Goal: Contribute content: Contribute content

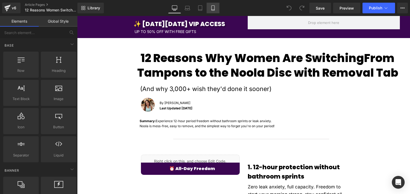
click at [213, 10] on icon at bounding box center [212, 8] width 3 height 5
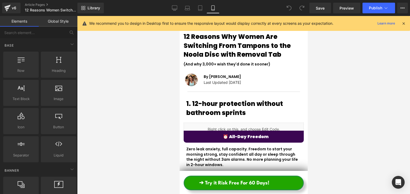
click at [404, 21] on icon at bounding box center [403, 23] width 5 height 5
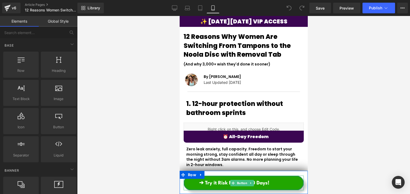
click at [282, 183] on link "➔ Try it Risk Free For 60 Days!" at bounding box center [243, 183] width 120 height 15
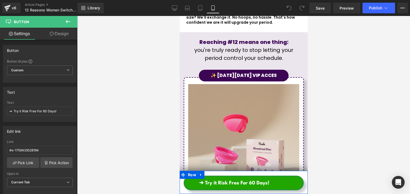
scroll to position [1983, 0]
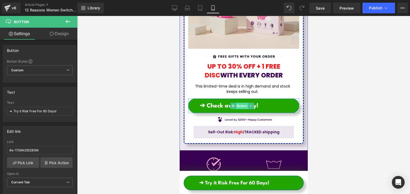
click at [238, 103] on span "Button" at bounding box center [241, 106] width 12 height 6
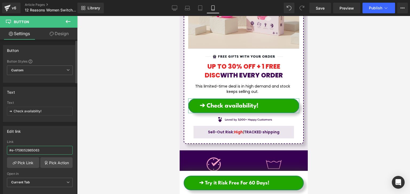
click at [39, 148] on input "#e-1759052865063" at bounding box center [40, 150] width 66 height 9
paste input "https://nooladisc.com/pages/noola-menstrual-disc-bpa-free"
type input "https://nooladisc.com/pages/noola-menstrual-disc-bpa-free"
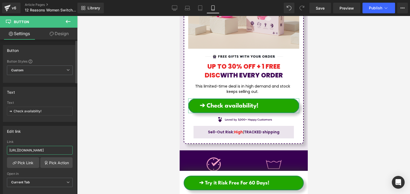
scroll to position [0, 33]
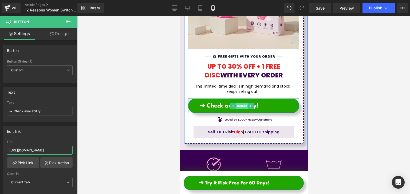
click at [237, 103] on span "Button" at bounding box center [241, 106] width 12 height 6
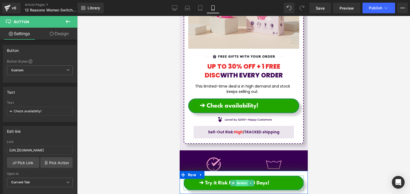
click at [243, 184] on span "Button" at bounding box center [241, 183] width 12 height 6
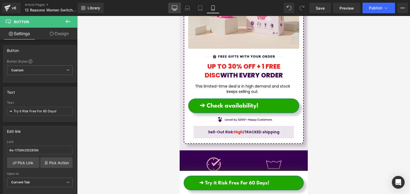
click at [176, 8] on icon at bounding box center [174, 7] width 5 height 5
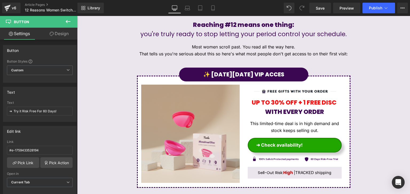
scroll to position [1520, 0]
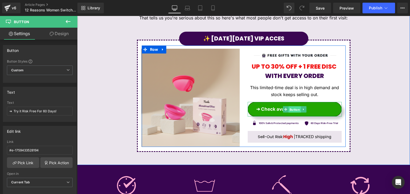
click at [289, 110] on span "Button" at bounding box center [294, 110] width 12 height 6
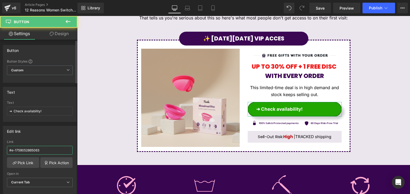
click at [39, 151] on input "#e-1759052865063" at bounding box center [40, 150] width 66 height 9
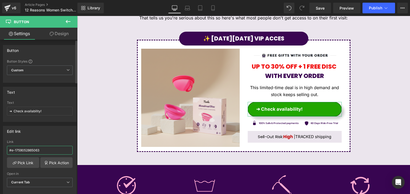
click at [39, 151] on input "#e-1759052865063" at bounding box center [40, 150] width 66 height 9
paste input "https://nooladisc.com/pages/noola-menstrual-disc-bpa-free"
type input "https://nooladisc.com/pages/noola-menstrual-disc-bpa-free"
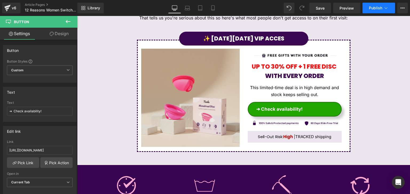
click at [367, 7] on button "Publish" at bounding box center [378, 8] width 33 height 11
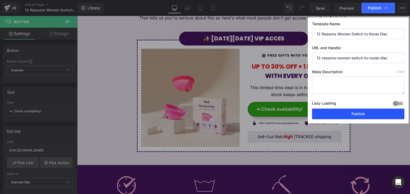
click at [339, 115] on button "Publish" at bounding box center [358, 114] width 92 height 11
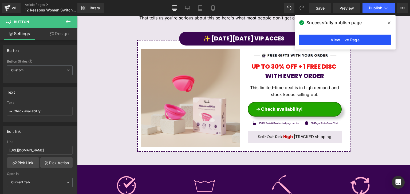
click at [315, 36] on link "View Live Page" at bounding box center [345, 40] width 92 height 11
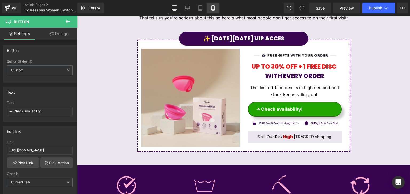
click at [212, 7] on icon at bounding box center [212, 7] width 5 height 5
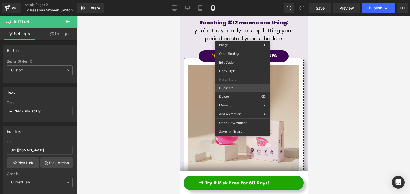
scroll to position [1867, 0]
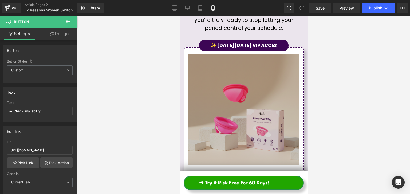
drag, startPoint x: 405, startPoint y: 85, endPoint x: 231, endPoint y: 62, distance: 174.9
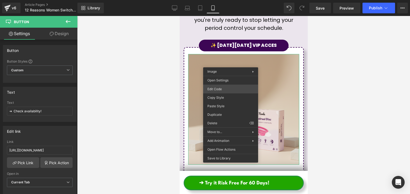
click at [225, 0] on div "Button You are previewing how the will restyle your page. You can not edit Elem…" at bounding box center [205, 0] width 410 height 0
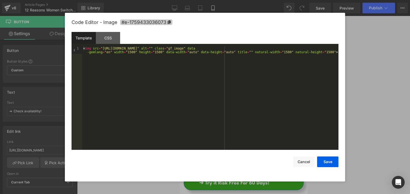
click at [162, 22] on span "#e-1759433036073" at bounding box center [146, 22] width 52 height 6
click at [330, 163] on button "Save" at bounding box center [327, 162] width 21 height 11
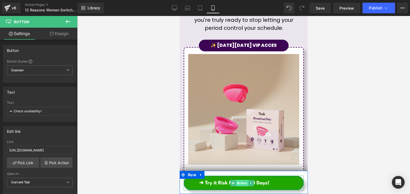
click at [243, 181] on span "Button" at bounding box center [241, 183] width 12 height 6
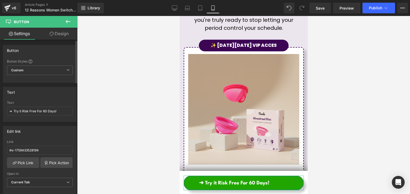
click at [29, 145] on div "Link #e-1759433528194" at bounding box center [40, 148] width 66 height 17
click at [29, 147] on input "#e-1759433528194" at bounding box center [40, 150] width 66 height 9
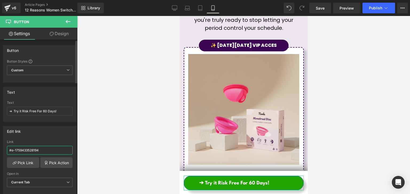
paste input "036073"
type input "#e-1759433036073"
click at [371, 4] on button "Publish" at bounding box center [378, 8] width 33 height 11
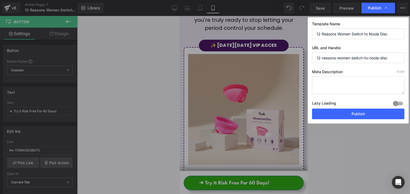
click at [333, 114] on button "Publish" at bounding box center [358, 114] width 92 height 11
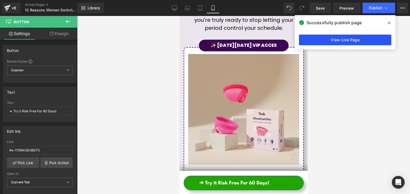
click at [323, 42] on link "View Live Page" at bounding box center [345, 40] width 92 height 11
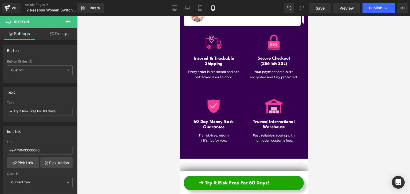
scroll to position [2485, 0]
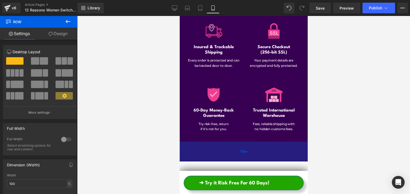
drag, startPoint x: 242, startPoint y: 98, endPoint x: 243, endPoint y: 113, distance: 14.4
click at [243, 142] on div "75px" at bounding box center [243, 152] width 128 height 20
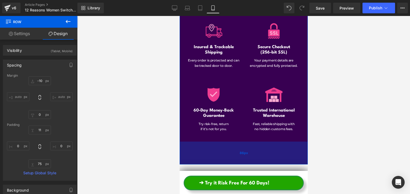
drag, startPoint x: 267, startPoint y: 109, endPoint x: 267, endPoint y: 111, distance: 2.9
click at [267, 142] on div "86px" at bounding box center [243, 153] width 128 height 23
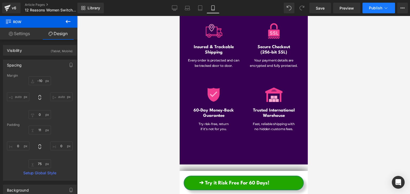
click at [379, 11] on button "Publish" at bounding box center [378, 8] width 33 height 11
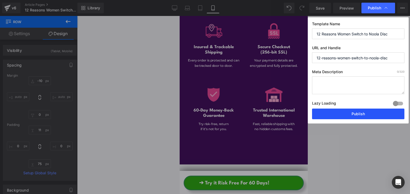
click at [344, 110] on button "Publish" at bounding box center [358, 114] width 92 height 11
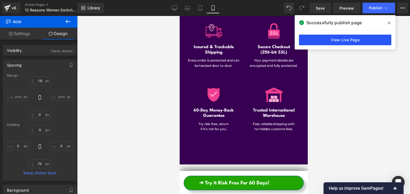
click at [316, 36] on link "View Live Page" at bounding box center [345, 40] width 92 height 11
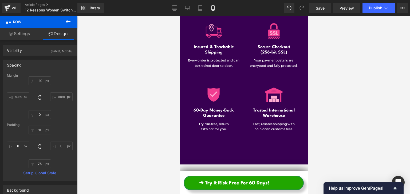
click at [1, 8] on div "v6 Article Pages 12 Reasons Women Switch to Noola Disc" at bounding box center [38, 8] width 77 height 16
click at [3, 7] on link "v6" at bounding box center [11, 8] width 18 height 11
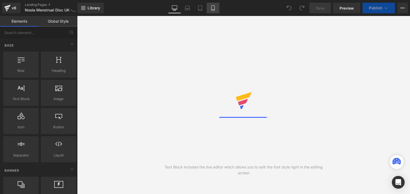
click at [213, 7] on icon at bounding box center [212, 7] width 5 height 5
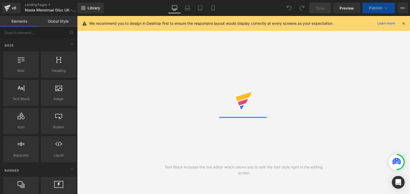
click at [404, 22] on icon at bounding box center [403, 23] width 5 height 5
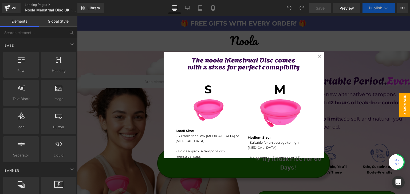
scroll to position [275, 0]
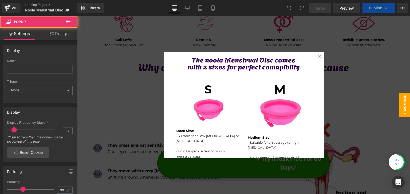
click at [318, 55] on icon at bounding box center [319, 56] width 3 height 3
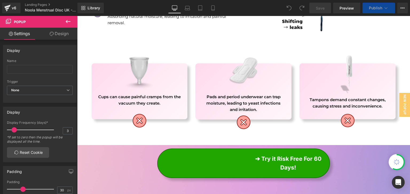
scroll to position [569, 0]
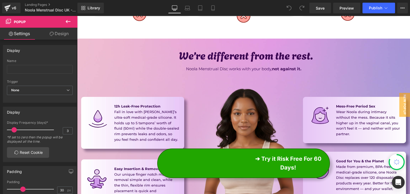
click at [242, 164] on span "Button" at bounding box center [243, 163] width 12 height 6
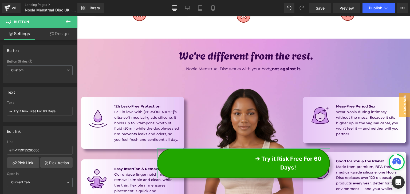
click at [54, 37] on link "Design" at bounding box center [59, 34] width 39 height 12
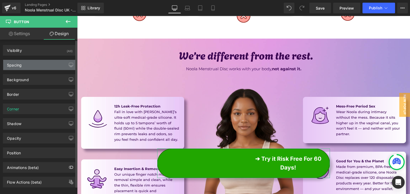
click at [30, 65] on div "Spacing" at bounding box center [39, 65] width 73 height 10
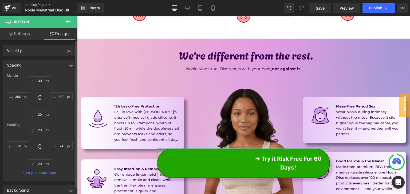
click at [25, 143] on input "text" at bounding box center [18, 146] width 22 height 9
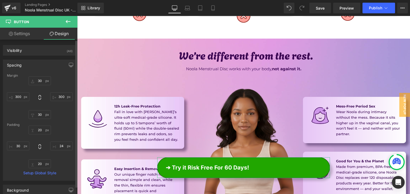
click at [27, 142] on div "30" at bounding box center [40, 147] width 66 height 43
click at [23, 147] on input "30" at bounding box center [18, 146] width 22 height 9
type input "50"
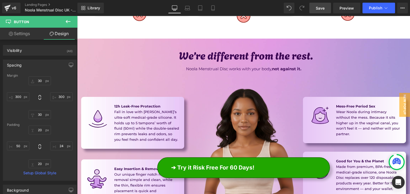
click at [326, 7] on link "Save" at bounding box center [320, 8] width 22 height 11
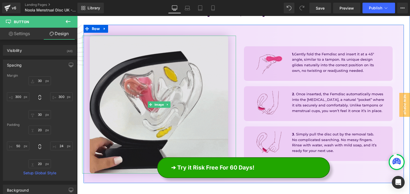
scroll to position [809, 0]
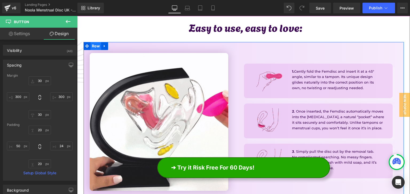
click at [93, 45] on span "Row" at bounding box center [95, 46] width 11 height 8
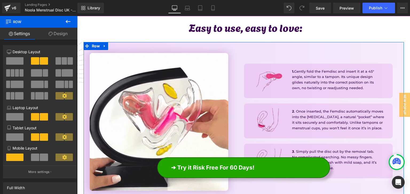
click at [59, 33] on link "Design" at bounding box center [58, 34] width 39 height 12
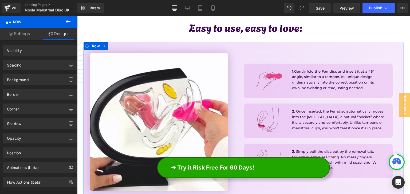
click at [35, 35] on link "Settings" at bounding box center [19, 34] width 39 height 12
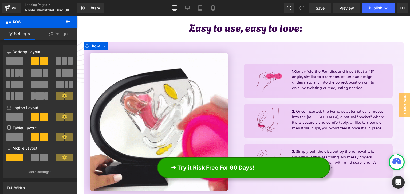
click at [42, 36] on link "Design" at bounding box center [58, 34] width 39 height 12
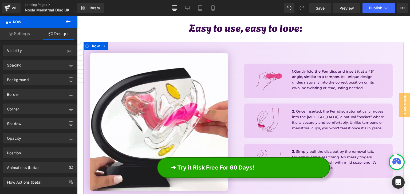
click at [19, 35] on link "Settings" at bounding box center [19, 34] width 39 height 12
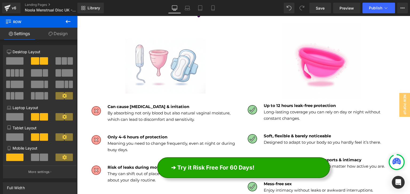
scroll to position [1182, 0]
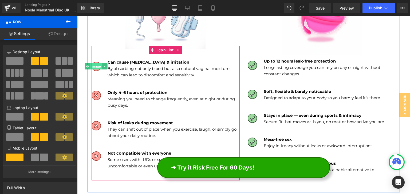
click at [95, 68] on span "Image" at bounding box center [95, 66] width 11 height 6
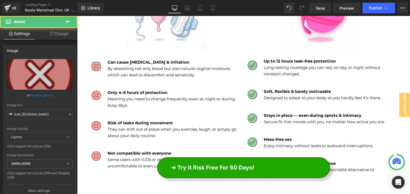
click at [55, 34] on link "Design" at bounding box center [59, 34] width 39 height 12
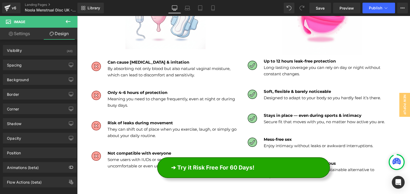
click at [68, 26] on button at bounding box center [68, 22] width 19 height 12
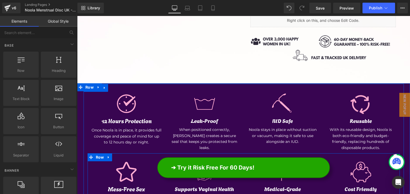
scroll to position [2462, 0]
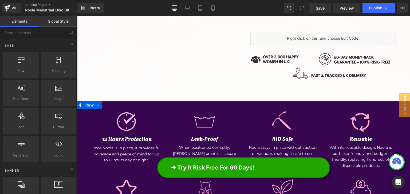
click at [87, 109] on span "Row" at bounding box center [89, 105] width 11 height 8
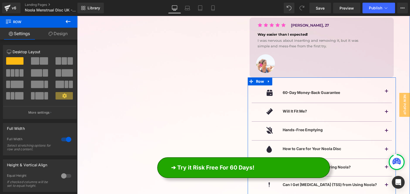
scroll to position [2222, 0]
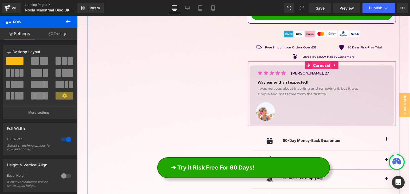
click at [321, 65] on span "Carousel" at bounding box center [321, 66] width 20 height 8
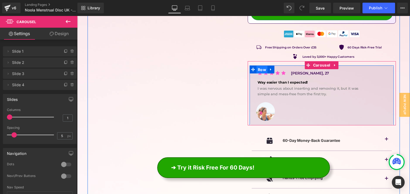
click at [256, 69] on span "Row" at bounding box center [261, 70] width 11 height 8
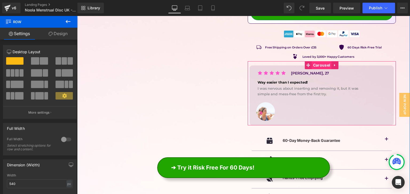
click at [317, 65] on span "Carousel" at bounding box center [321, 65] width 20 height 8
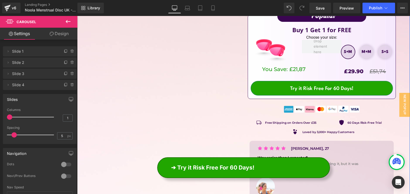
scroll to position [2142, 0]
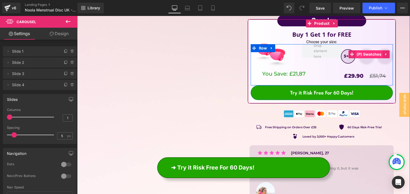
click at [365, 57] on span "(P) Swatches" at bounding box center [368, 54] width 27 height 8
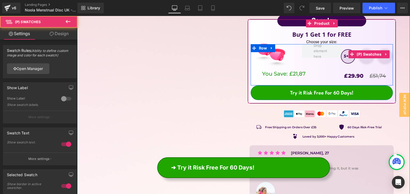
click at [381, 59] on span "S+S" at bounding box center [384, 56] width 7 height 13
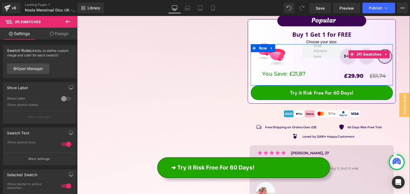
click at [357, 61] on div "S+M M+M S+S" at bounding box center [368, 58] width 55 height 17
click at [362, 59] on span "M+M" at bounding box center [366, 56] width 10 height 13
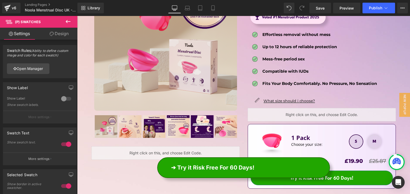
scroll to position [1929, 0]
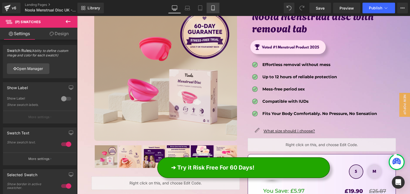
click at [217, 10] on link "Mobile" at bounding box center [212, 8] width 13 height 11
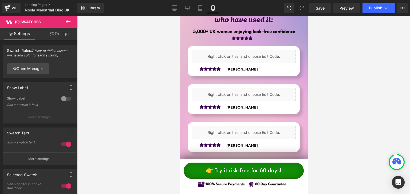
scroll to position [0, 0]
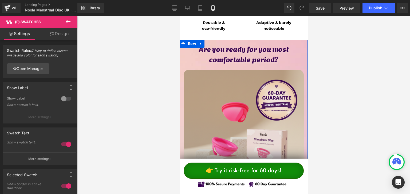
click at [249, 80] on img at bounding box center [243, 130] width 120 height 120
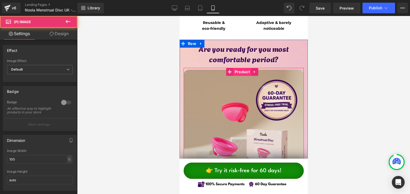
scroll to position [2694, 0]
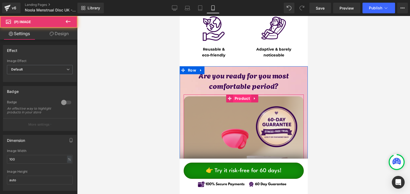
click at [245, 95] on span "Product" at bounding box center [242, 99] width 18 height 8
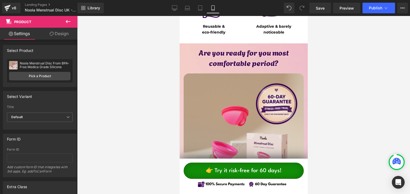
scroll to position [2827, 0]
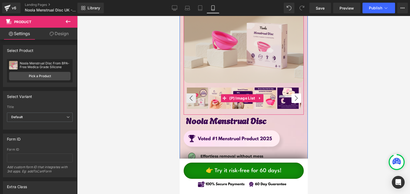
click at [291, 94] on button "›" at bounding box center [296, 99] width 10 height 10
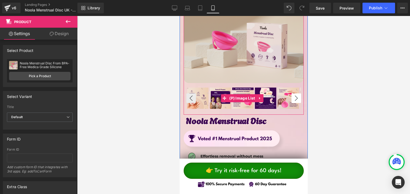
click at [291, 94] on button "›" at bounding box center [296, 99] width 10 height 10
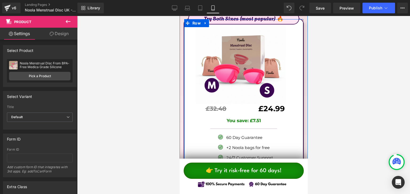
scroll to position [3120, 0]
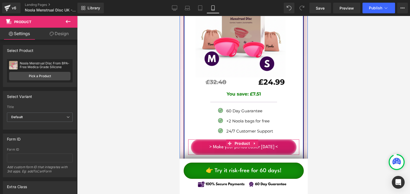
click at [239, 140] on span "Product" at bounding box center [242, 144] width 18 height 8
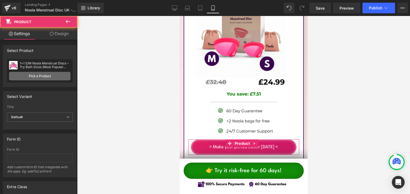
click at [44, 79] on link "Pick a Product" at bounding box center [39, 76] width 61 height 9
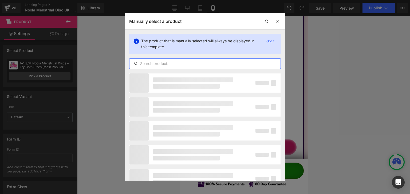
click at [149, 64] on input "text" at bounding box center [204, 64] width 151 height 6
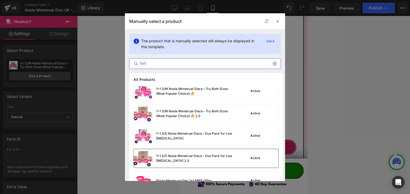
scroll to position [53, 0]
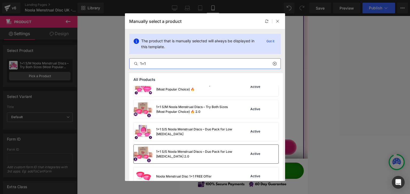
type input "1+1"
click at [183, 159] on div "1+1 S/S Noola Menstrual Discs – Duo Pack for Low [MEDICAL_DATA] 2.0" at bounding box center [196, 155] width 80 height 10
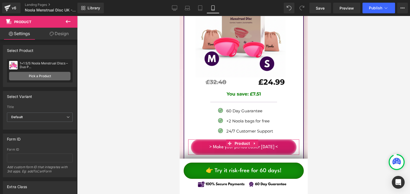
click at [59, 75] on link "Pick a Product" at bounding box center [39, 76] width 61 height 9
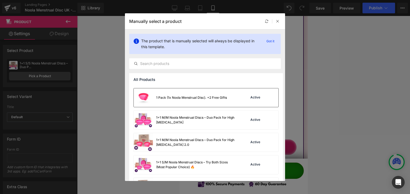
scroll to position [80, 0]
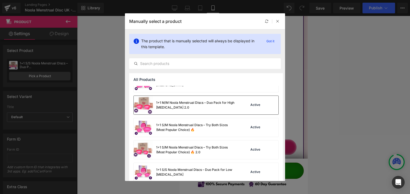
click at [187, 110] on div "1+1 M/M Noola Menstrual Discs – Duo Pack for High [MEDICAL_DATA] 2.0" at bounding box center [196, 106] width 80 height 10
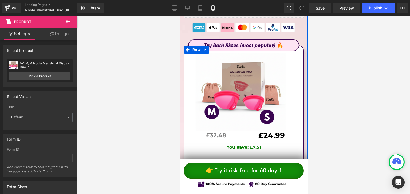
scroll to position [3147, 0]
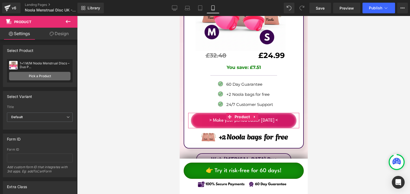
click at [35, 74] on link "Pick a Product" at bounding box center [39, 76] width 61 height 9
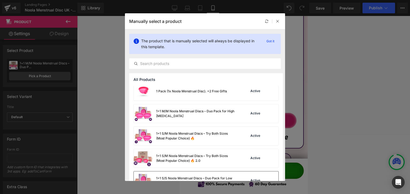
scroll to position [80, 0]
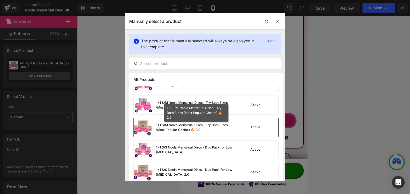
click at [170, 128] on div "1+1 S/M Noola Menstrual Discs – Try Both Sizes (Most Popular Choice) 🔥 2.0" at bounding box center [196, 128] width 80 height 10
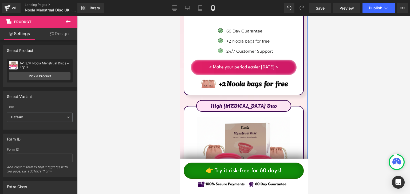
scroll to position [3307, 0]
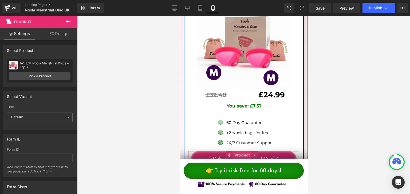
click at [243, 151] on span "Product" at bounding box center [242, 155] width 18 height 8
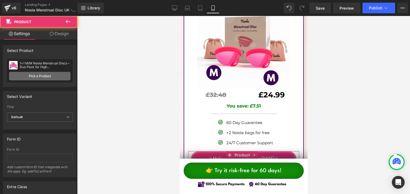
click at [33, 76] on link "Pick a Product" at bounding box center [39, 76] width 61 height 9
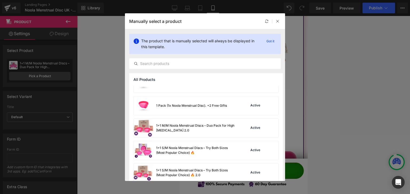
scroll to position [27, 0]
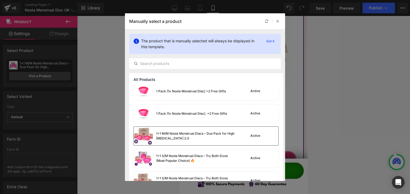
click at [185, 134] on div "1+1 M/M Noola Menstrual Discs – Duo Pack for High [MEDICAL_DATA] 2.0" at bounding box center [196, 136] width 80 height 10
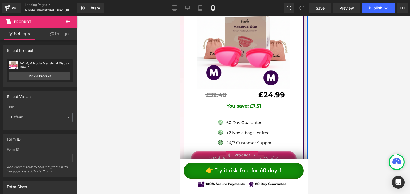
click at [237, 155] on span "(P) Cart Button" at bounding box center [241, 159] width 31 height 8
click at [238, 151] on span "Product" at bounding box center [242, 155] width 18 height 8
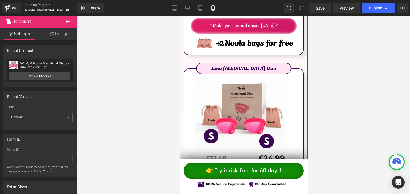
scroll to position [3494, 0]
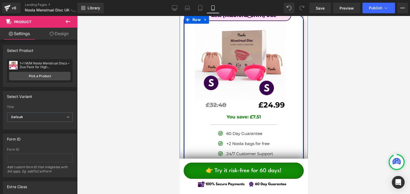
click at [244, 163] on span "Product" at bounding box center [242, 167] width 18 height 8
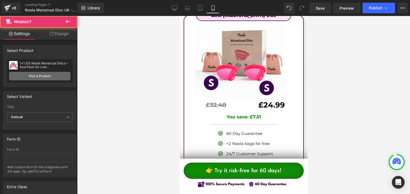
click at [49, 74] on link "Pick a Product" at bounding box center [39, 76] width 61 height 9
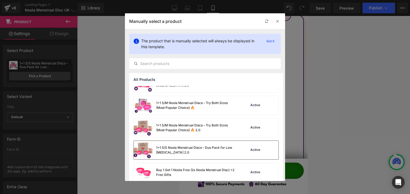
scroll to position [107, 0]
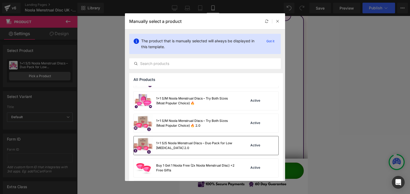
click at [167, 145] on div "1+1 S/S Noola Menstrual Discs – Duo Pack for Low [MEDICAL_DATA] 2.0" at bounding box center [196, 146] width 80 height 10
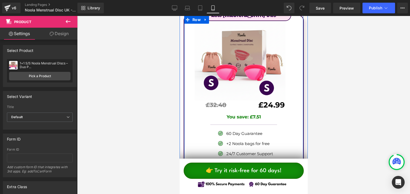
click at [239, 162] on span "Product" at bounding box center [242, 166] width 18 height 8
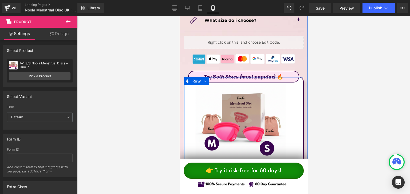
scroll to position [3014, 0]
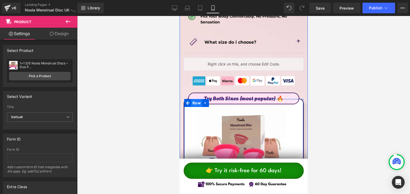
click at [191, 99] on span "Row" at bounding box center [196, 103] width 11 height 8
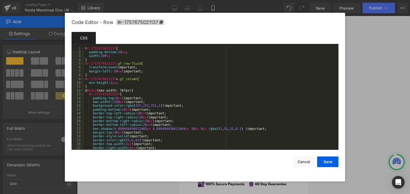
click at [185, 0] on div "Row You are previewing how the will restyle your page. You can not edit Element…" at bounding box center [205, 0] width 410 height 0
click at [141, 20] on span "#r-1757675021137" at bounding box center [140, 22] width 48 height 6
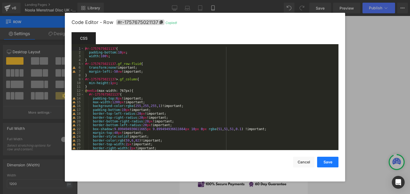
click at [319, 164] on button "Save" at bounding box center [327, 162] width 21 height 11
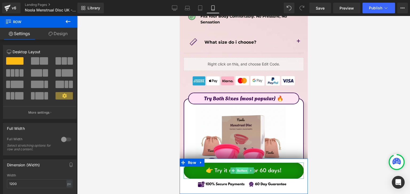
click at [245, 171] on span "Button" at bounding box center [241, 171] width 12 height 6
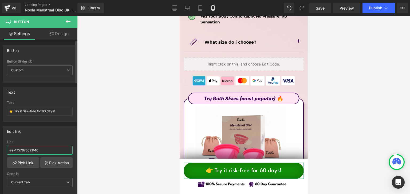
click at [38, 152] on input "#e-1757675021140" at bounding box center [40, 150] width 66 height 9
paste input "r-1757675021137"
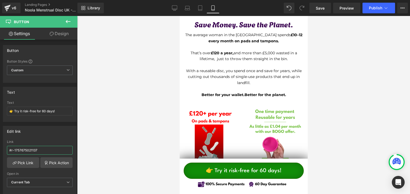
scroll to position [1840, 0]
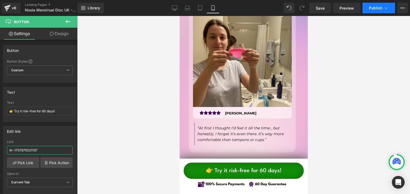
type input "#r-1757675021137"
click at [379, 11] on button "Publish" at bounding box center [378, 8] width 33 height 11
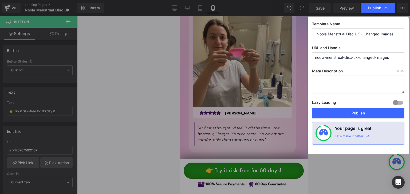
click at [373, 56] on input "noola-menstrual-disc-uk-changed-images" at bounding box center [358, 58] width 92 height 10
click at [384, 56] on input "noola-menstrual-disc-uk-changed-images" at bounding box center [358, 58] width 92 height 10
click at [376, 111] on button "Publish" at bounding box center [358, 113] width 92 height 11
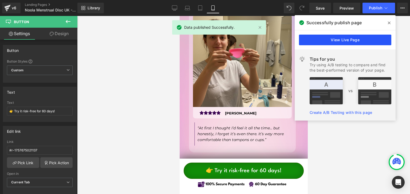
click at [347, 40] on link "View Live Page" at bounding box center [345, 40] width 92 height 11
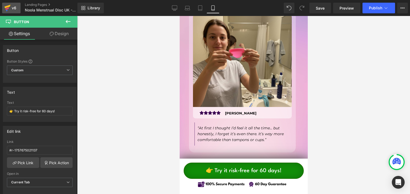
click at [14, 3] on link "v6" at bounding box center [11, 8] width 18 height 11
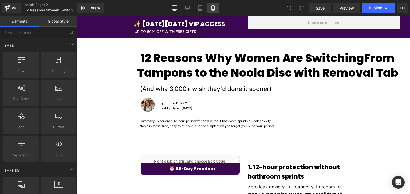
click at [210, 9] on link "Mobile" at bounding box center [212, 8] width 13 height 11
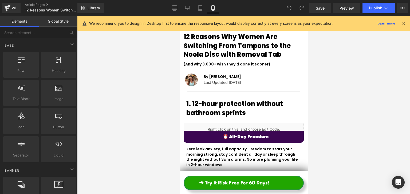
click at [406, 23] on div "We recommend you to design in Desktop first to ensure the responsive layout wou…" at bounding box center [243, 23] width 332 height 15
click at [405, 22] on icon at bounding box center [403, 23] width 5 height 5
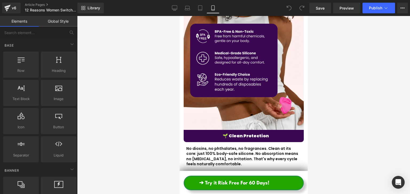
scroll to position [427, 0]
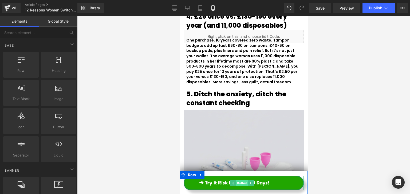
click at [241, 184] on span "Button" at bounding box center [241, 183] width 12 height 6
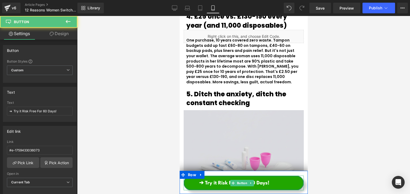
click at [266, 183] on span "➔ Try it Risk Free For 60 Days!" at bounding box center [234, 183] width 70 height 9
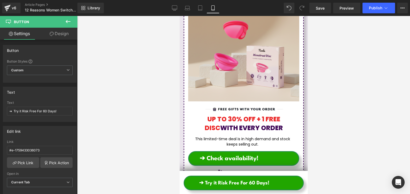
scroll to position [1942, 0]
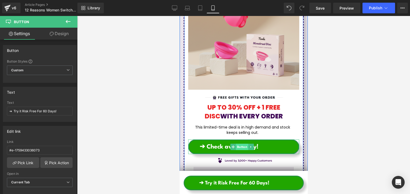
click at [244, 144] on span "Button" at bounding box center [241, 147] width 12 height 6
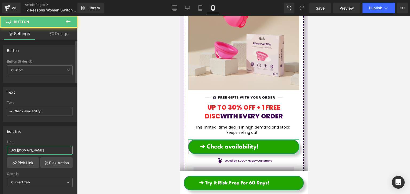
click at [37, 147] on input "https://nooladisc.com/pages/noola-menstrual-disc-bpa-free" at bounding box center [40, 150] width 66 height 9
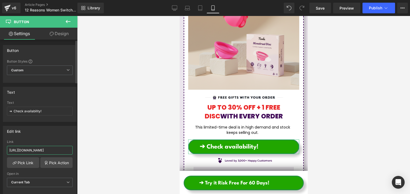
click at [37, 147] on input "https://nooladisc.com/pages/noola-menstrual-disc-bpa-free" at bounding box center [40, 150] width 66 height 9
paste input "text"
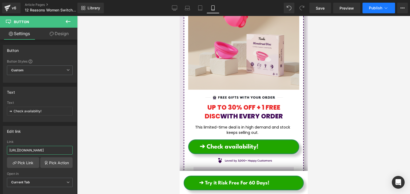
type input "https://nooladisc.com/pages/noola-menstrual-disc"
click at [367, 5] on button "Publish" at bounding box center [378, 8] width 33 height 11
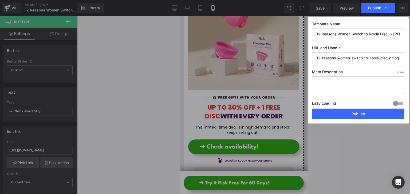
scroll to position [0, 14]
drag, startPoint x: 384, startPoint y: 60, endPoint x: 407, endPoint y: 59, distance: 23.3
click at [409, 59] on div "Publish Template Name 12 Reasons Women Switch to Noola Disc -> OG LANDER URL an…" at bounding box center [205, 97] width 410 height 194
click at [384, 59] on input "12-reasons-women-switch-to-noola-disc-gt-og-lander" at bounding box center [358, 58] width 92 height 11
drag, startPoint x: 378, startPoint y: 58, endPoint x: 398, endPoint y: 57, distance: 20.1
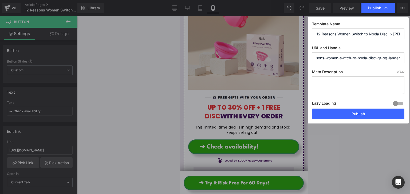
click at [398, 57] on input "12-reasons-women-switch-to-noola-disc-gt-og-lander" at bounding box center [358, 58] width 92 height 11
type input "12-reasons-women-switch-to-noola-disc-og-lander"
click at [372, 111] on button "Publish" at bounding box center [358, 114] width 92 height 11
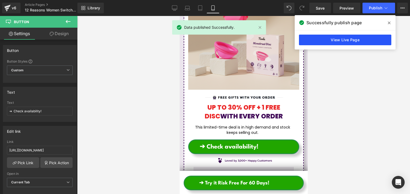
click at [310, 40] on link "View Live Page" at bounding box center [345, 40] width 92 height 11
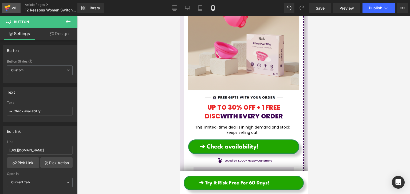
click at [6, 9] on icon at bounding box center [7, 8] width 4 height 2
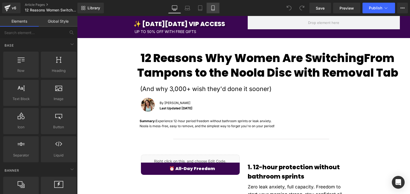
click at [211, 5] on link "Mobile" at bounding box center [212, 8] width 13 height 11
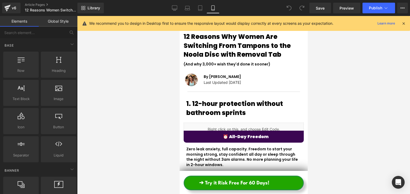
click at [402, 21] on icon at bounding box center [403, 23] width 5 height 5
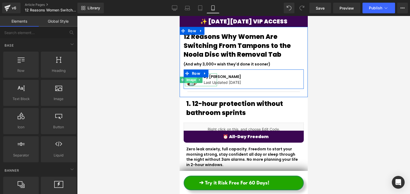
click at [194, 80] on span "Image" at bounding box center [190, 80] width 11 height 6
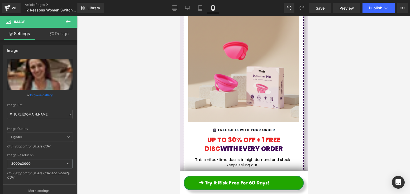
scroll to position [1947, 0]
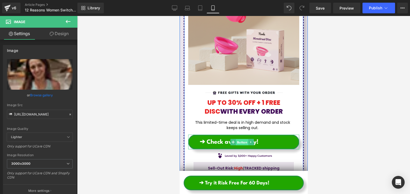
click at [239, 139] on span "Button" at bounding box center [241, 142] width 12 height 6
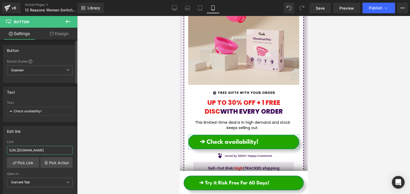
click at [50, 147] on input "https://nooladisc.com/pages/noola-menstrual-disc" at bounding box center [40, 150] width 66 height 9
paste input "-uk-changed-images"
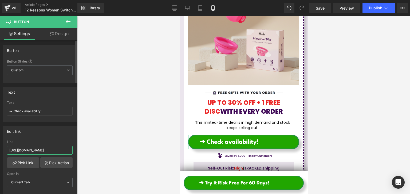
scroll to position [0, 50]
type input "https://nooladisc.com/pages/noola-menstrual-disc-uk-changed-images"
click at [379, 12] on button "Publish" at bounding box center [378, 8] width 33 height 11
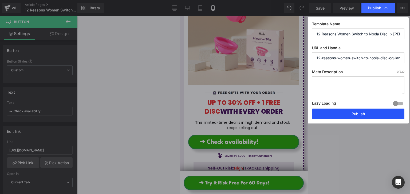
click at [347, 111] on button "Publish" at bounding box center [358, 114] width 92 height 11
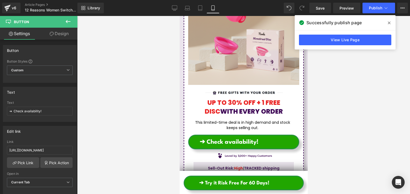
click at [339, 49] on div "View Live Page" at bounding box center [344, 39] width 101 height 19
click at [338, 44] on link "View Live Page" at bounding box center [345, 40] width 92 height 11
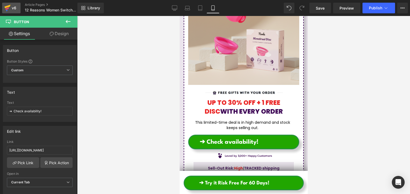
click at [11, 8] on div "v6" at bounding box center [14, 8] width 7 height 7
